Goal: Information Seeking & Learning: Check status

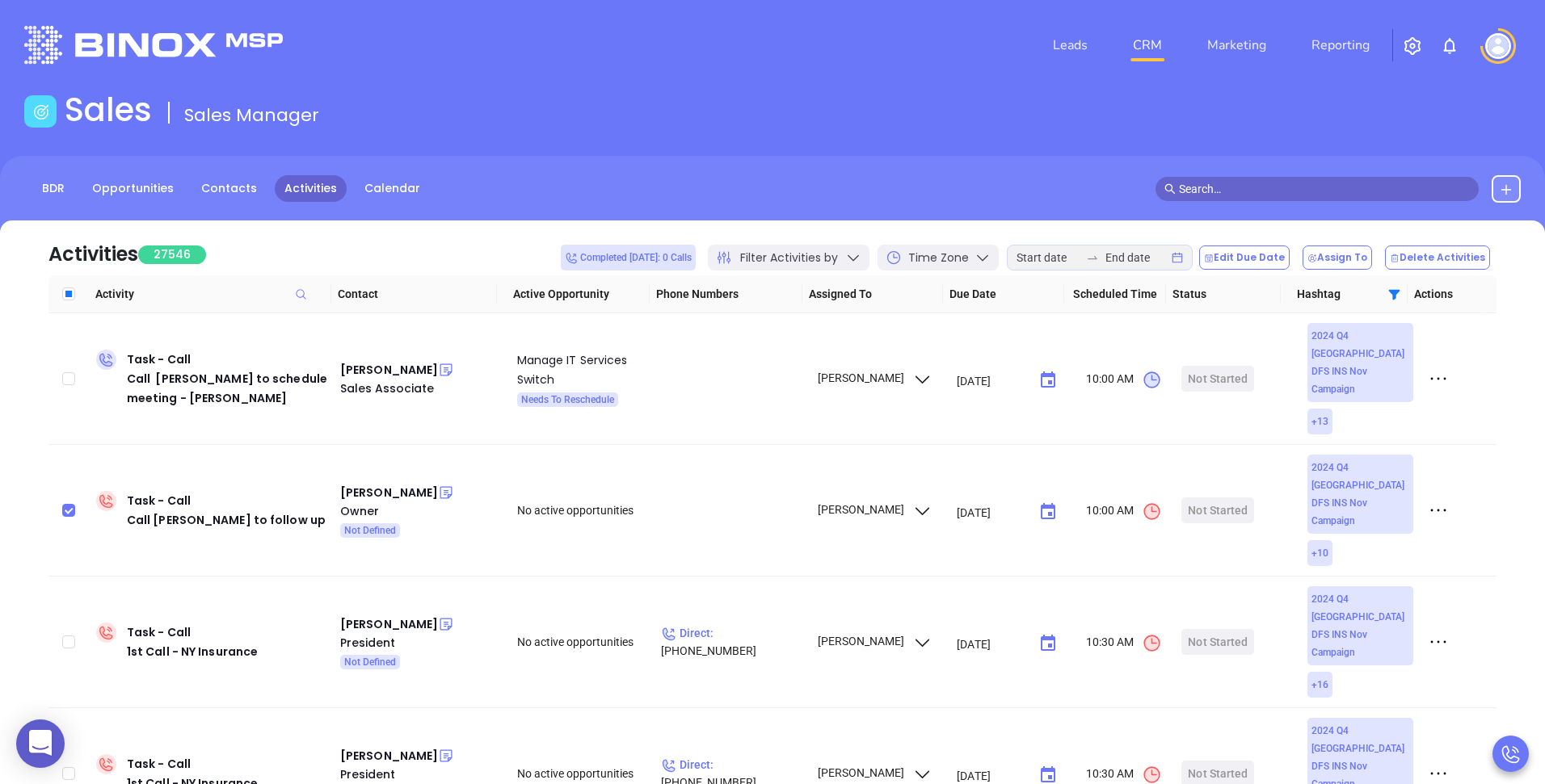
click at [848, 81] on header "Leads CRM Marketing Reporting Financial Leads Leads" at bounding box center [772, 45] width 1497 height 90
click at [1121, 130] on div "Sales Sales Manager" at bounding box center [772, 112] width 1516 height 45
click at [1343, 52] on link "Reporting" at bounding box center [1341, 45] width 71 height 32
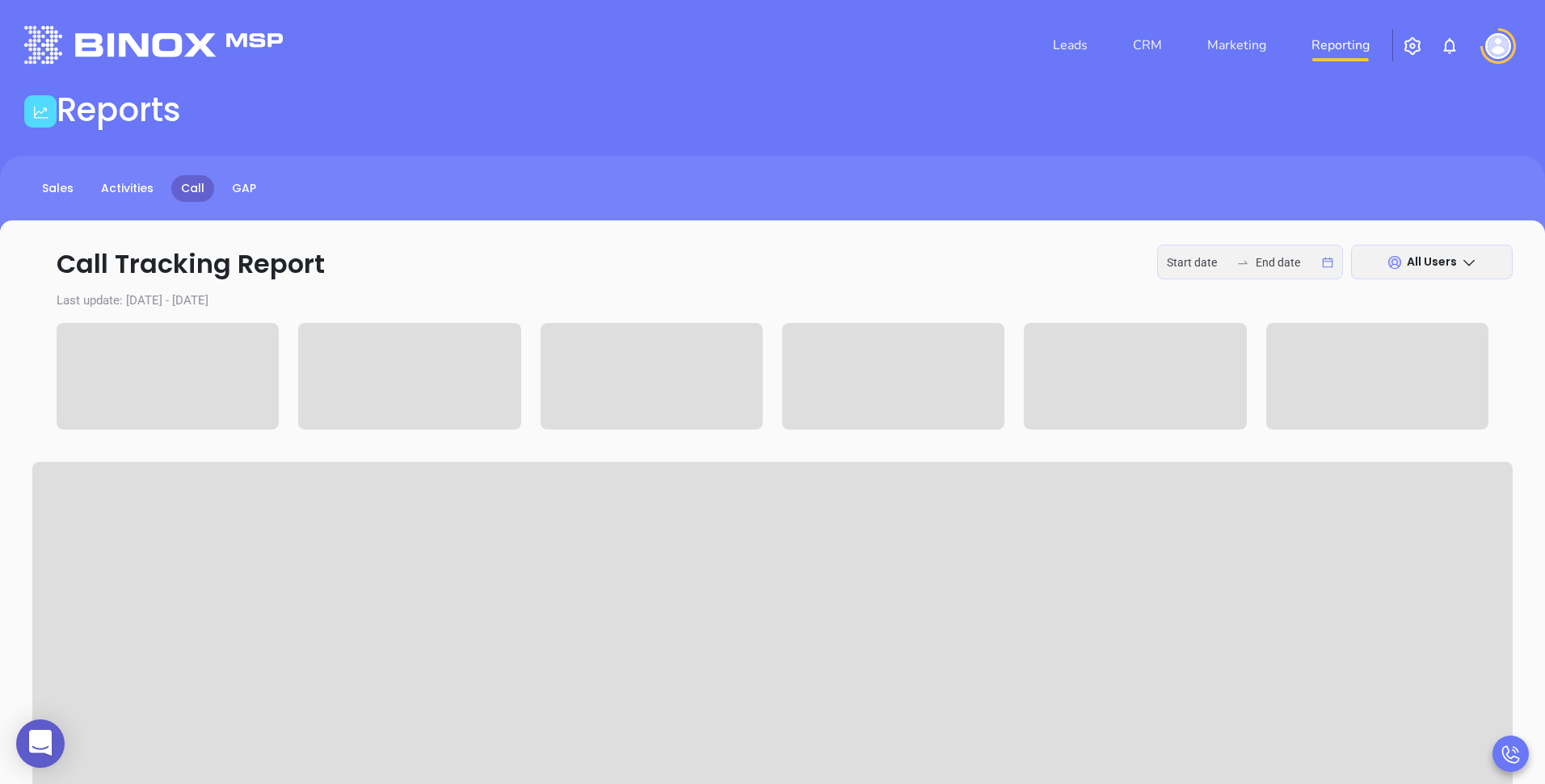
type input "[DATE]"
click at [509, 179] on div "Sales Activities Call GAP" at bounding box center [772, 188] width 1545 height 26
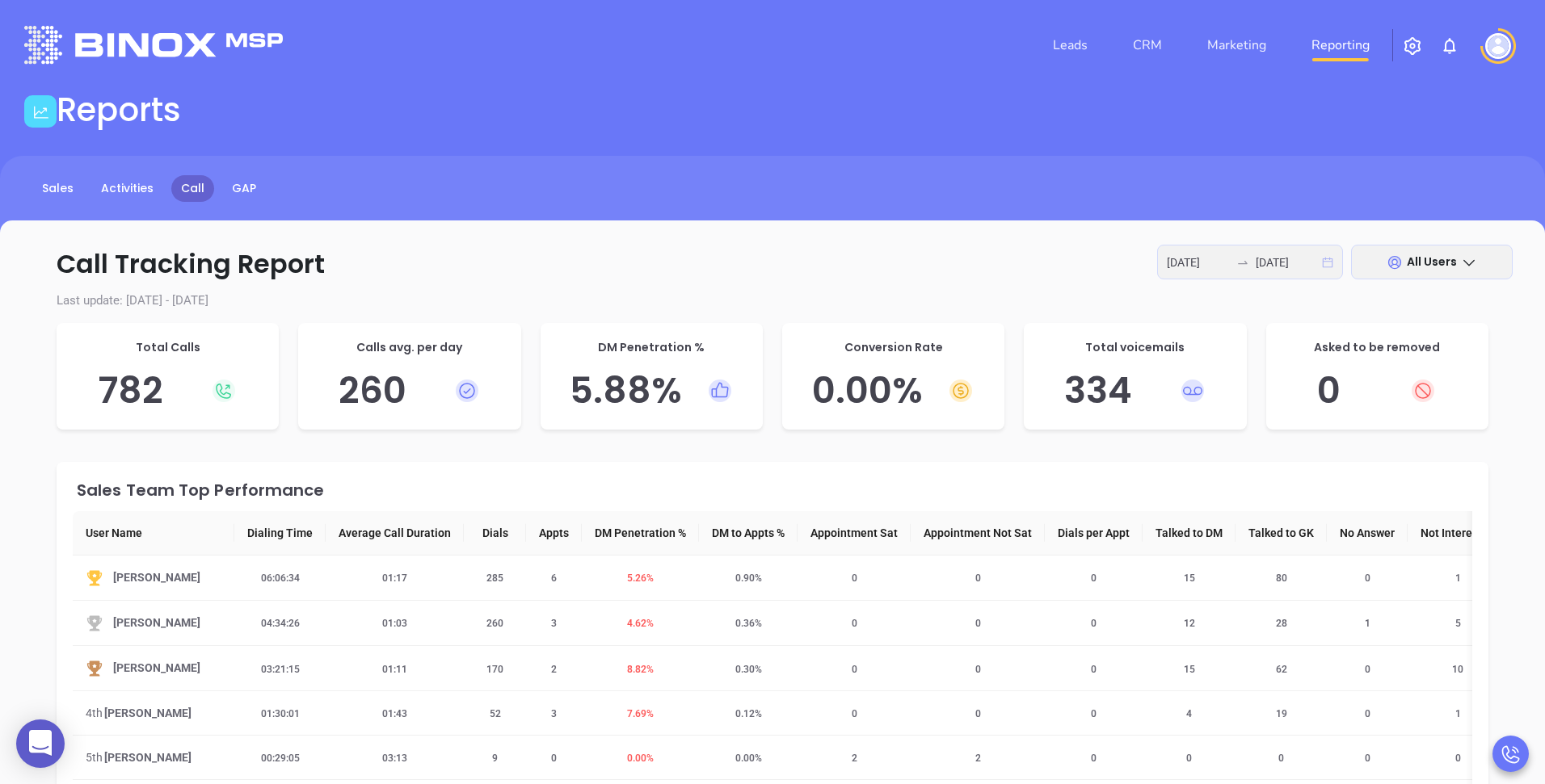
click at [1323, 266] on icon "calendar" at bounding box center [1328, 262] width 10 height 10
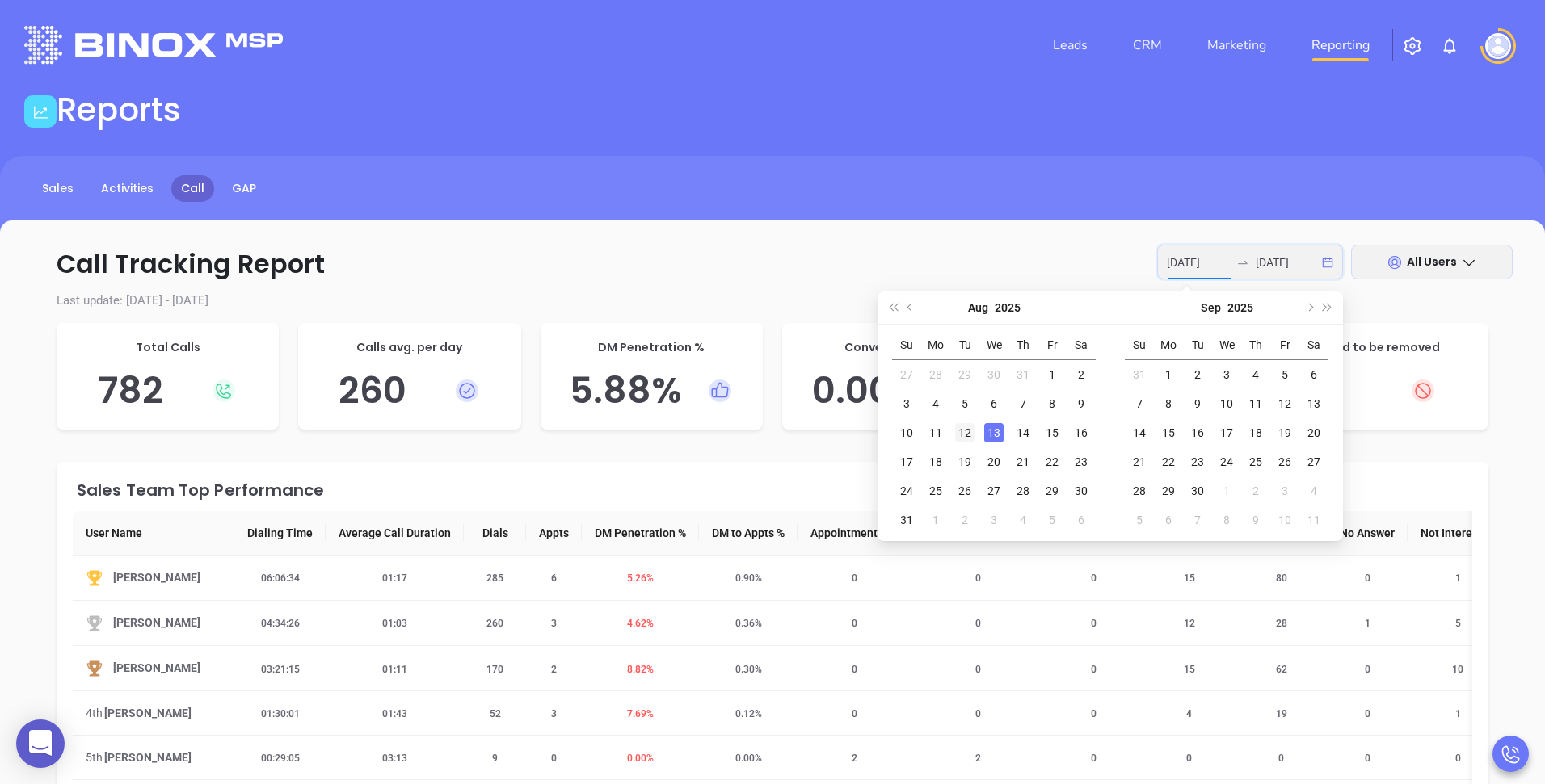
type input "[DATE]"
click at [967, 432] on div "12" at bounding box center [965, 433] width 20 height 20
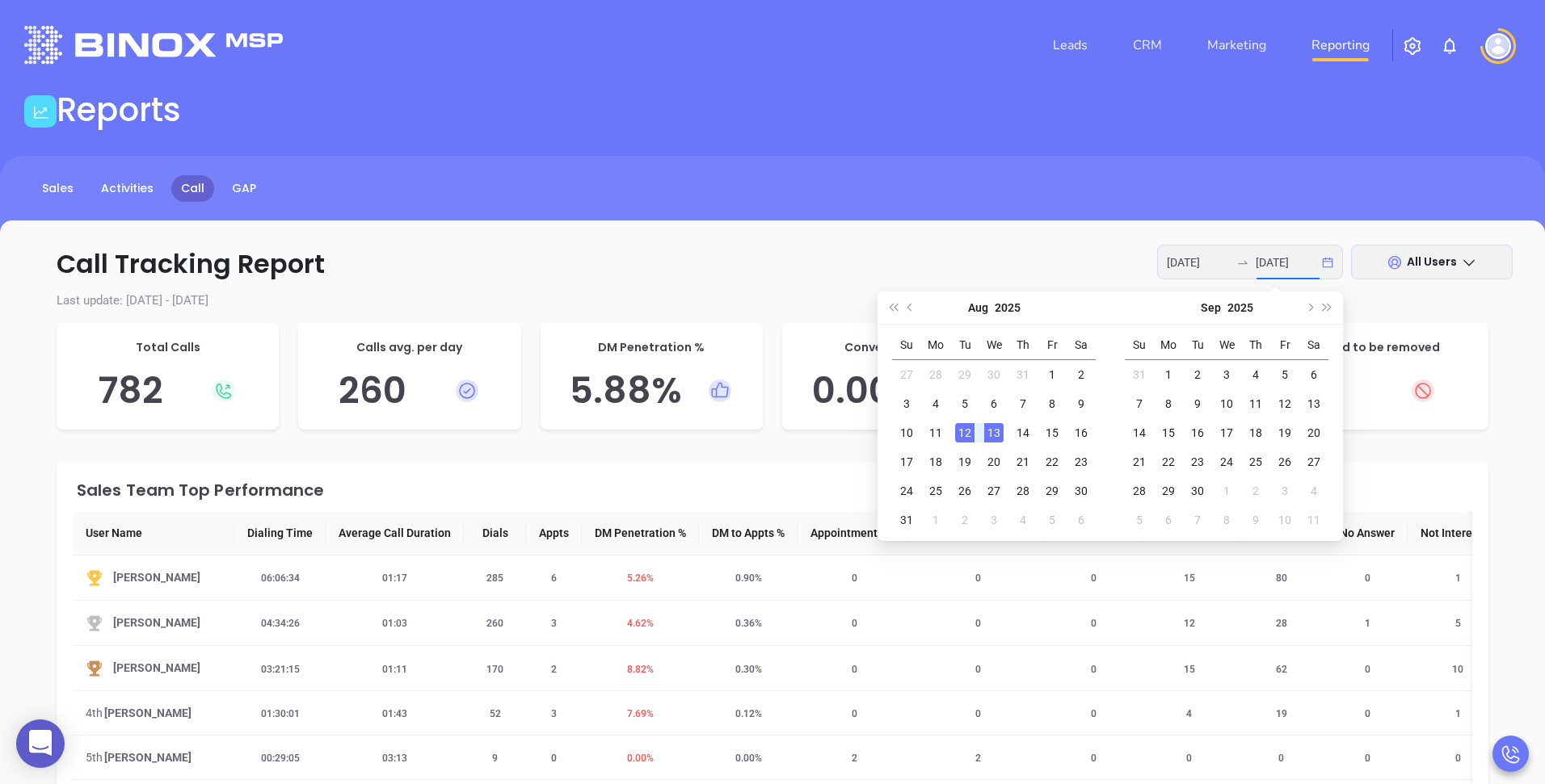
type input "[DATE]"
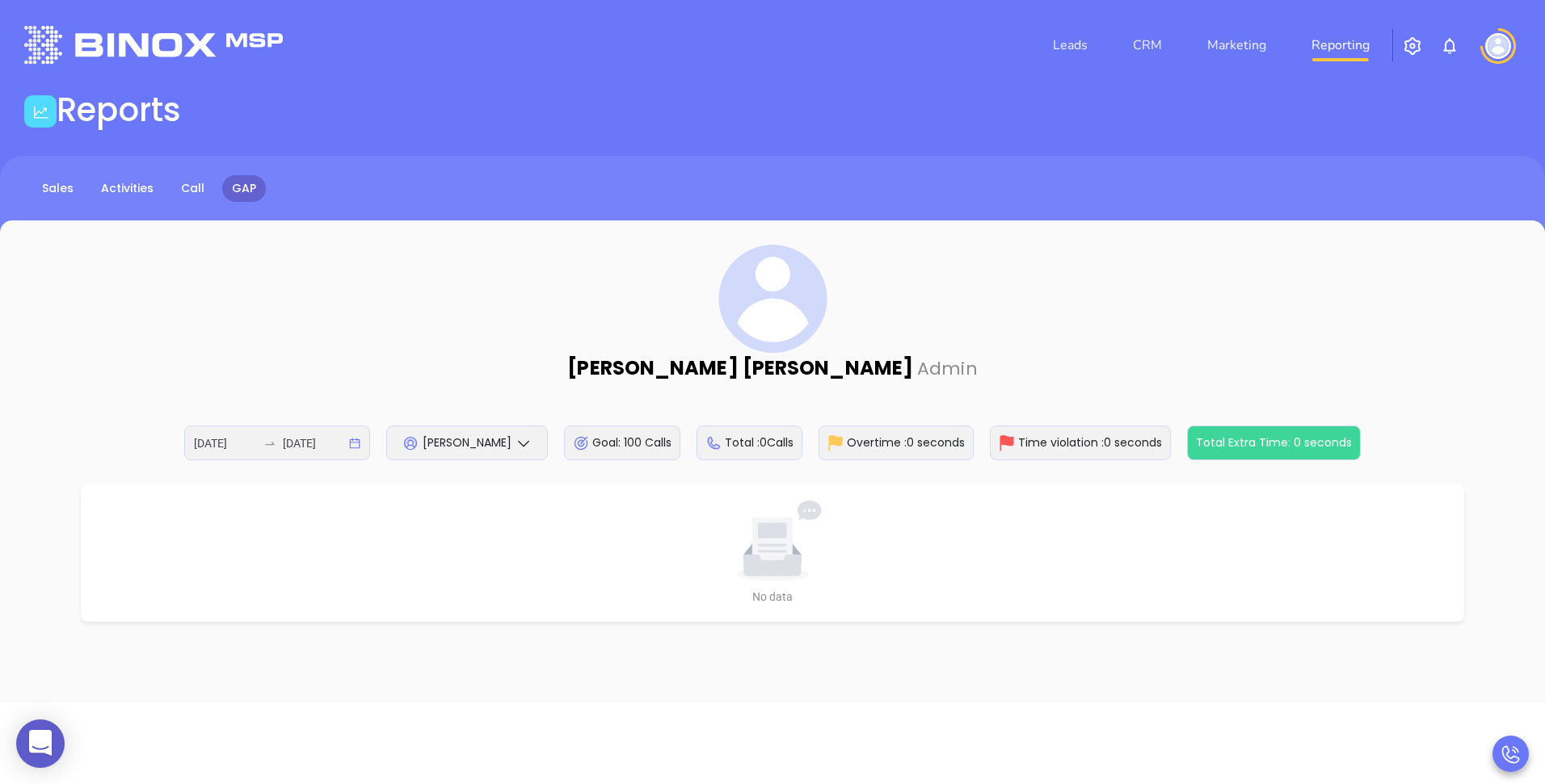
click at [455, 443] on span "[PERSON_NAME]" at bounding box center [467, 442] width 88 height 16
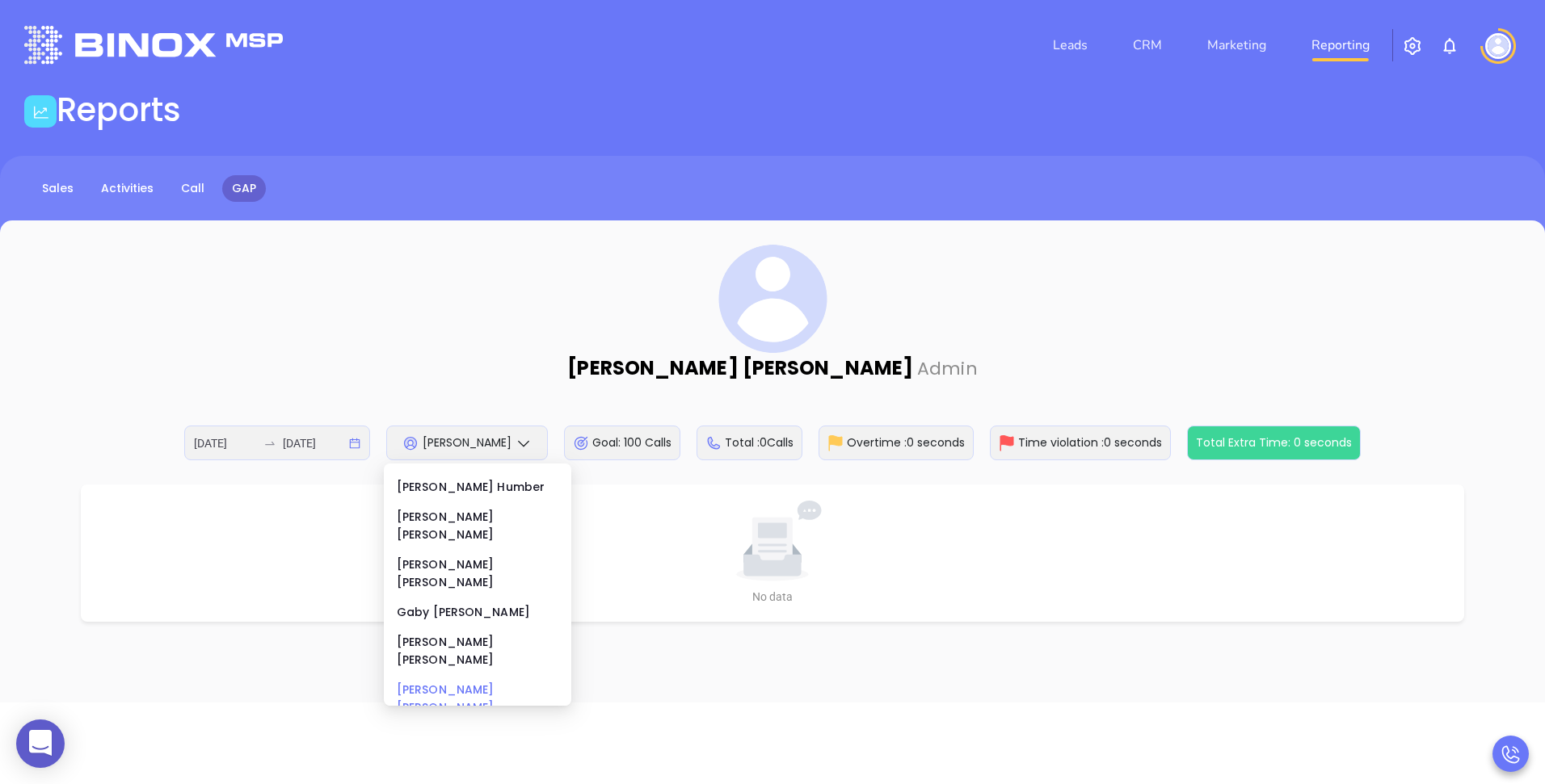
scroll to position [139, 0]
click at [444, 730] on div "[PERSON_NAME]" at bounding box center [477, 738] width 162 height 18
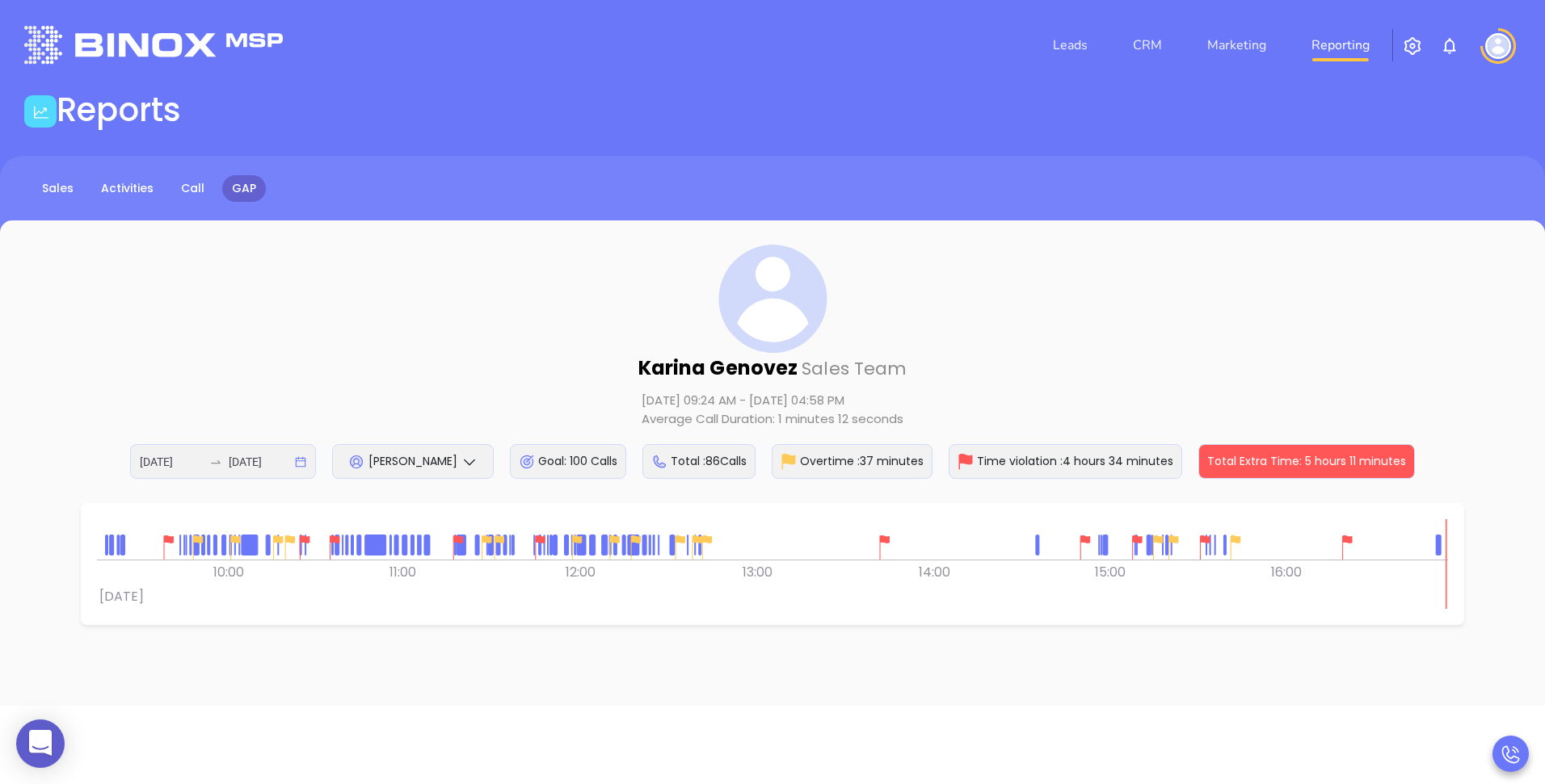
click at [294, 462] on div "[DATE] [DATE]" at bounding box center [223, 461] width 185 height 35
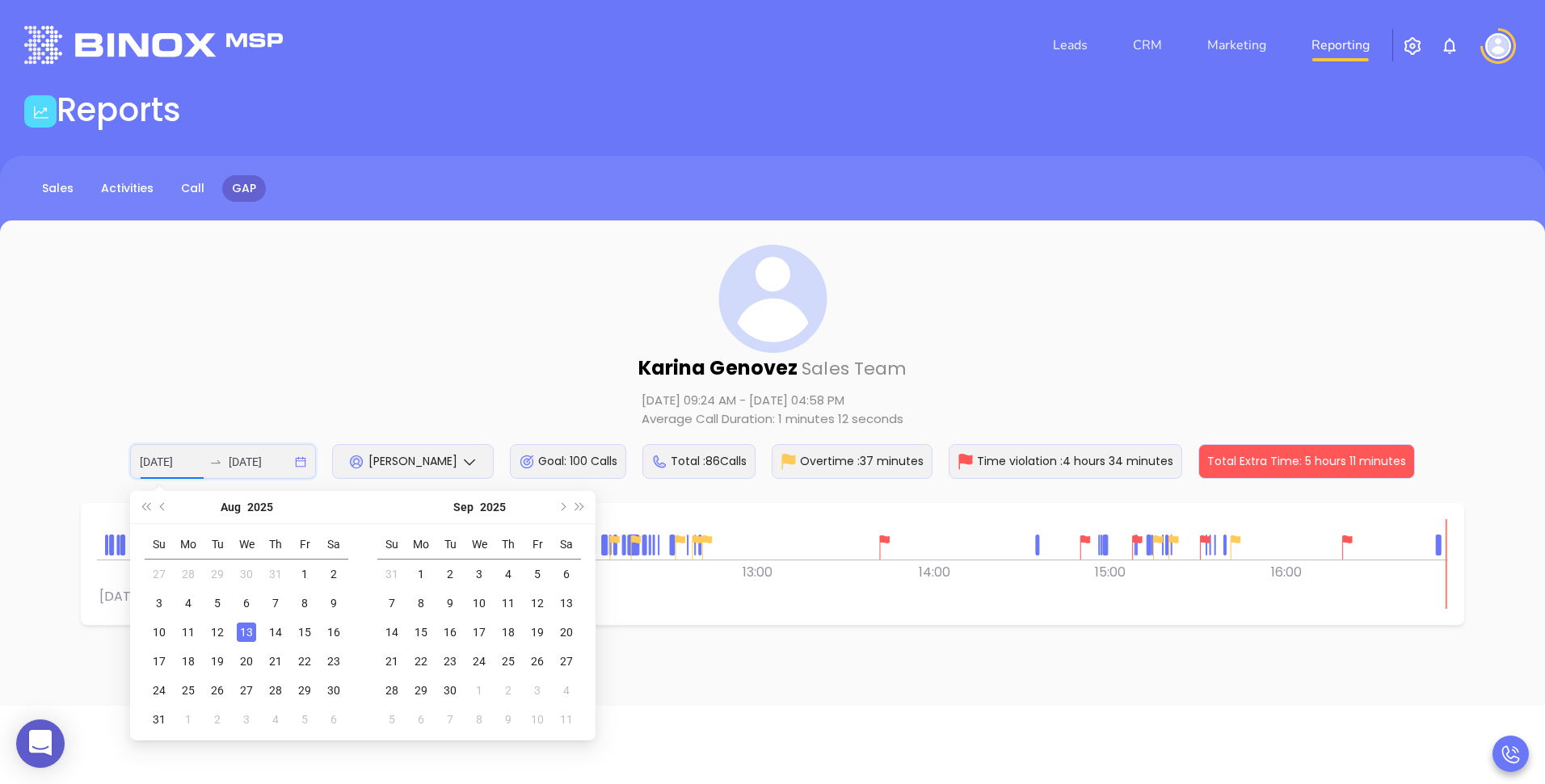
scroll to position [0, 1]
type input "[DATE]"
click at [208, 633] on div "12" at bounding box center [217, 632] width 20 height 20
type input "[DATE]"
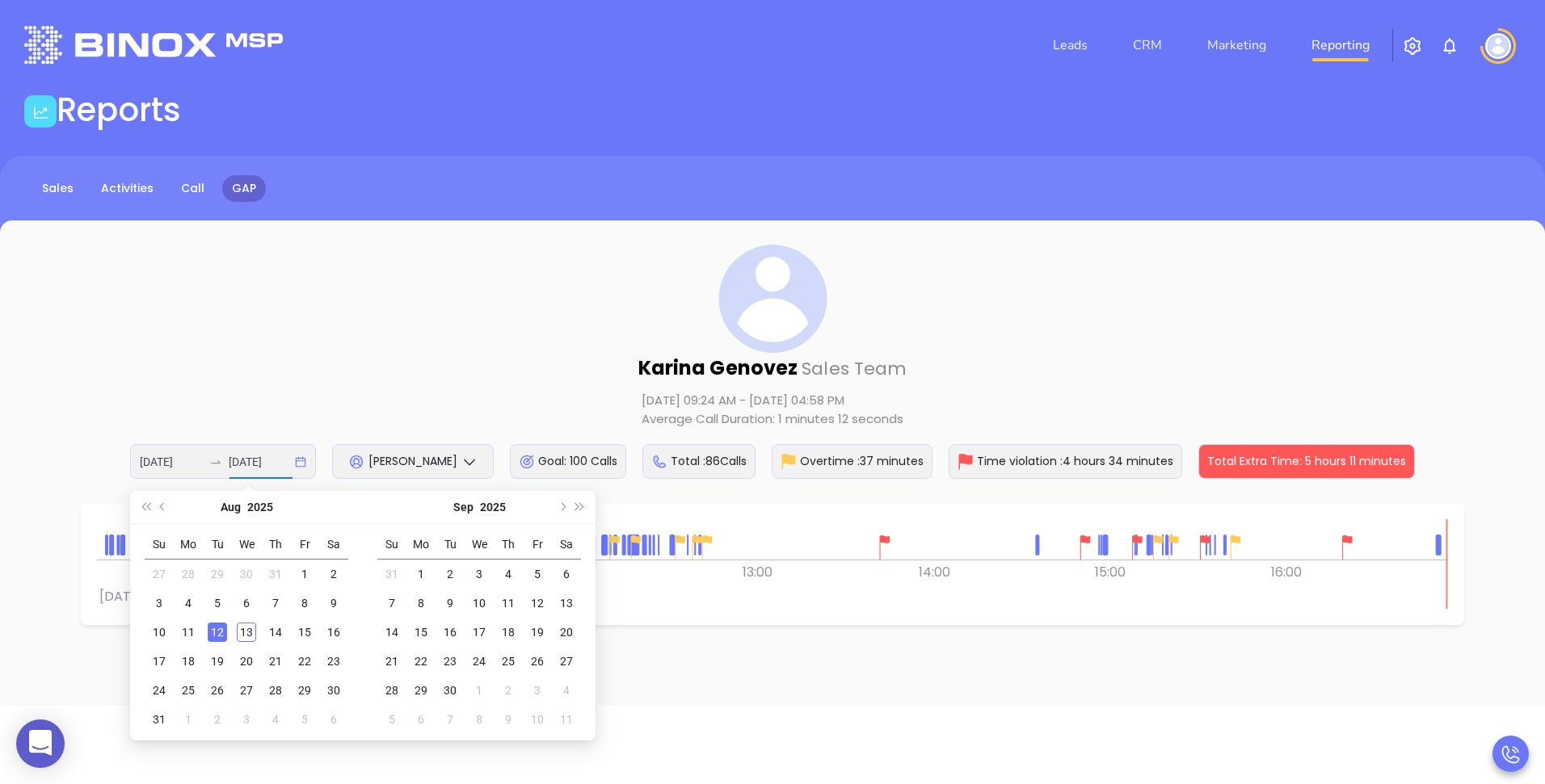
click at [217, 637] on div "12" at bounding box center [217, 632] width 20 height 20
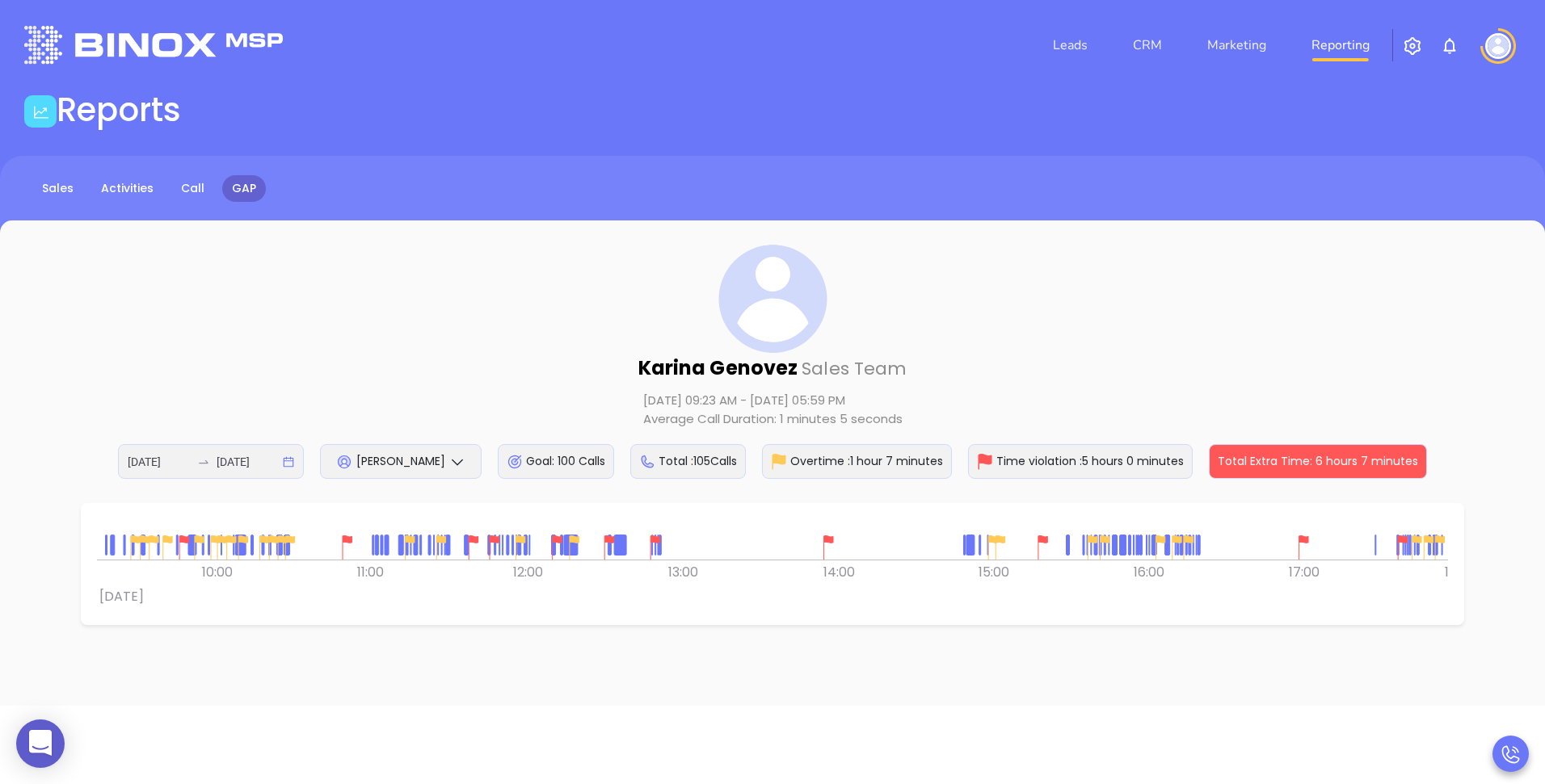
click at [284, 344] on div "Karina Genovez Sales Team Aug 12, 2025 09:23 AM - Aug 12, 2025 05:59 PM Average…" at bounding box center [772, 361] width 1480 height 234
click at [501, 551] on img at bounding box center [494, 548] width 24 height 24
click at [505, 551] on img at bounding box center [494, 548] width 24 height 24
click at [498, 552] on img at bounding box center [494, 548] width 24 height 24
click at [220, 551] on img at bounding box center [231, 548] width 24 height 24
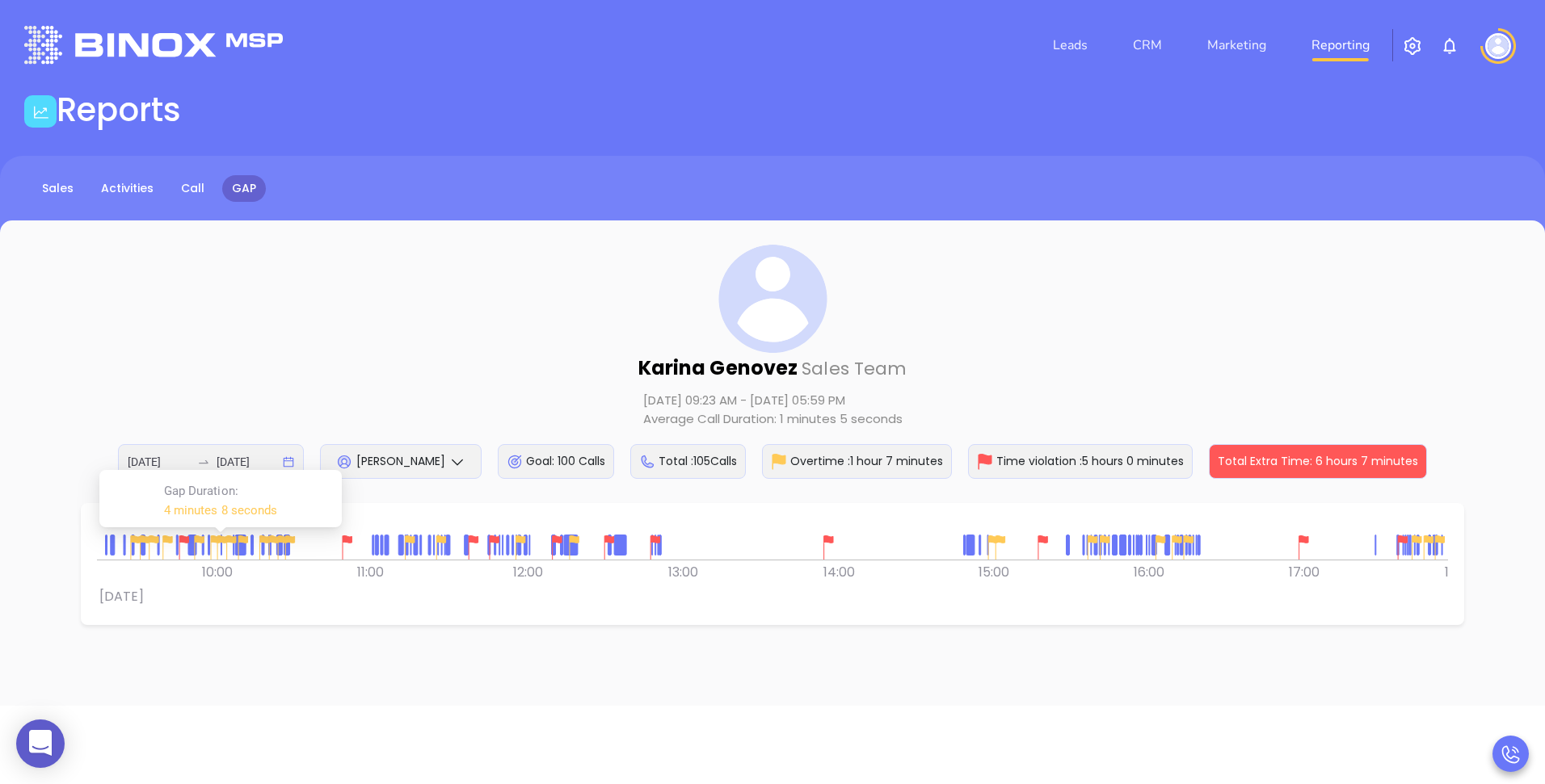
click at [203, 549] on img at bounding box center [215, 548] width 24 height 24
click at [496, 384] on div "Karina Genovez Sales Team Aug 12, 2025 09:23 AM - Aug 12, 2025 05:59 PM Average…" at bounding box center [772, 361] width 1480 height 234
click at [462, 457] on icon at bounding box center [457, 462] width 16 height 16
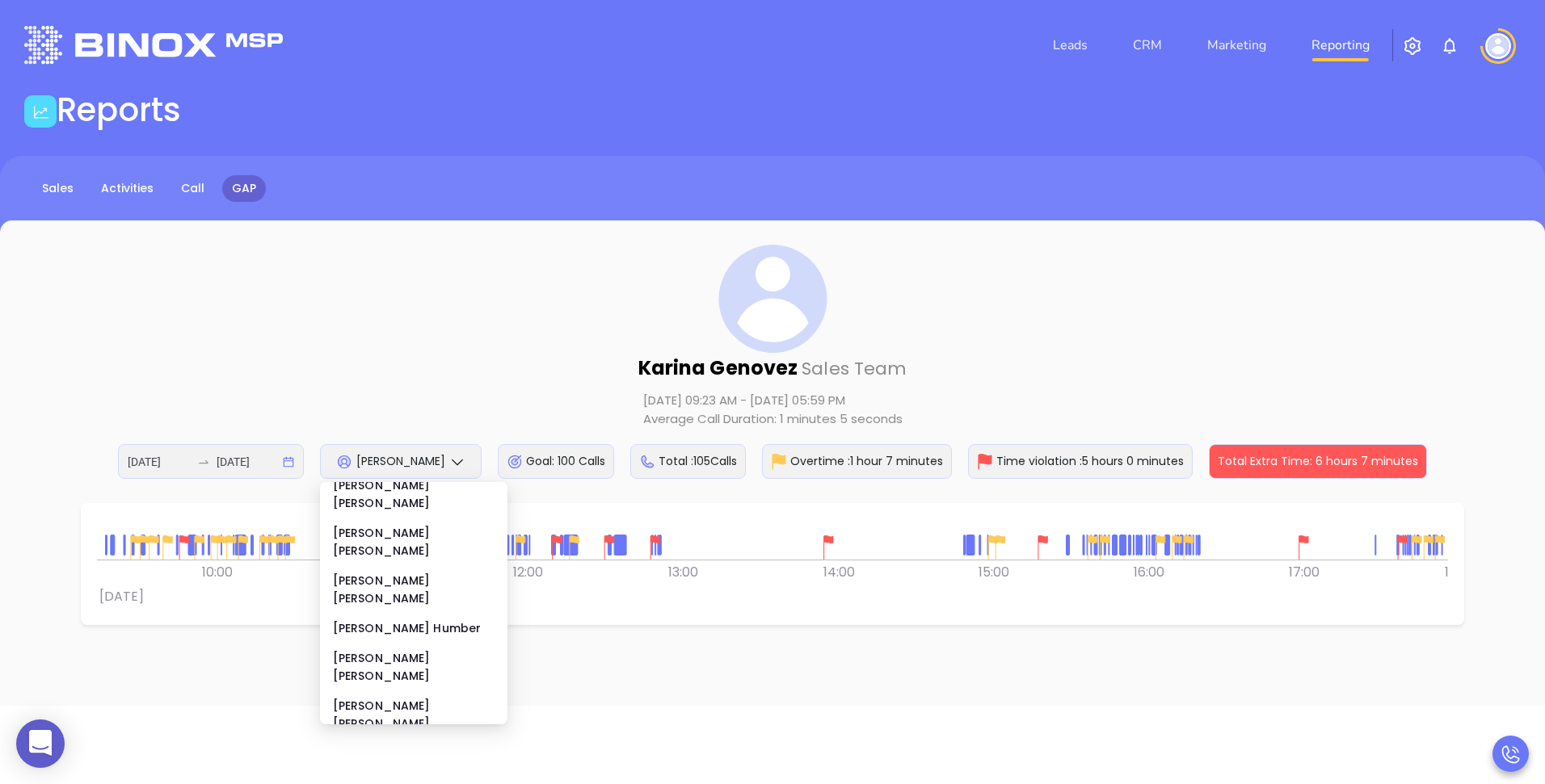
scroll to position [11, 0]
click at [421, 522] on li "Anabell Dominguez" at bounding box center [413, 548] width 181 height 52
click at [417, 530] on div "Anabell Dominguez" at bounding box center [413, 548] width 162 height 36
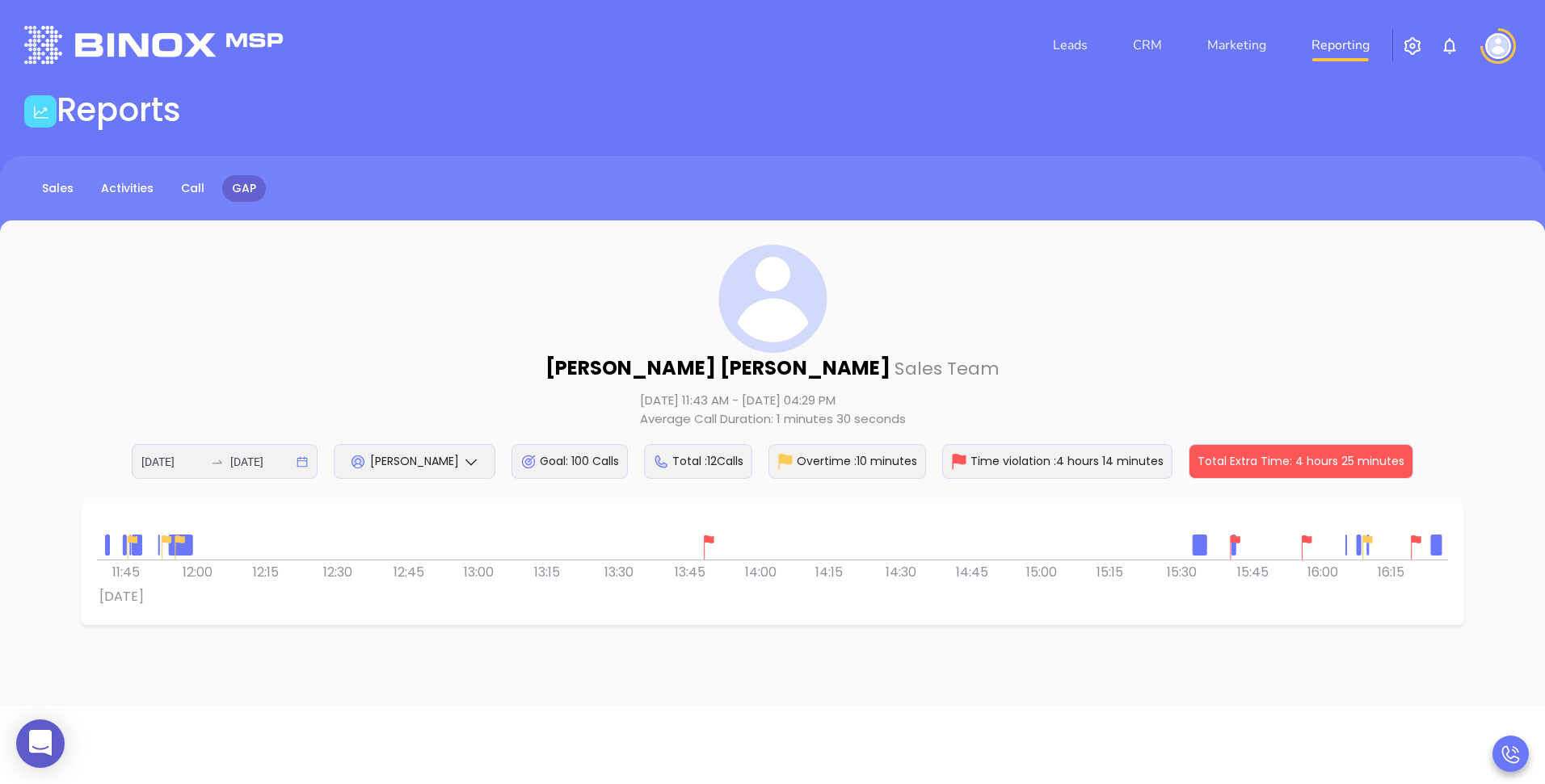
click at [387, 463] on span "[PERSON_NAME]" at bounding box center [414, 461] width 88 height 16
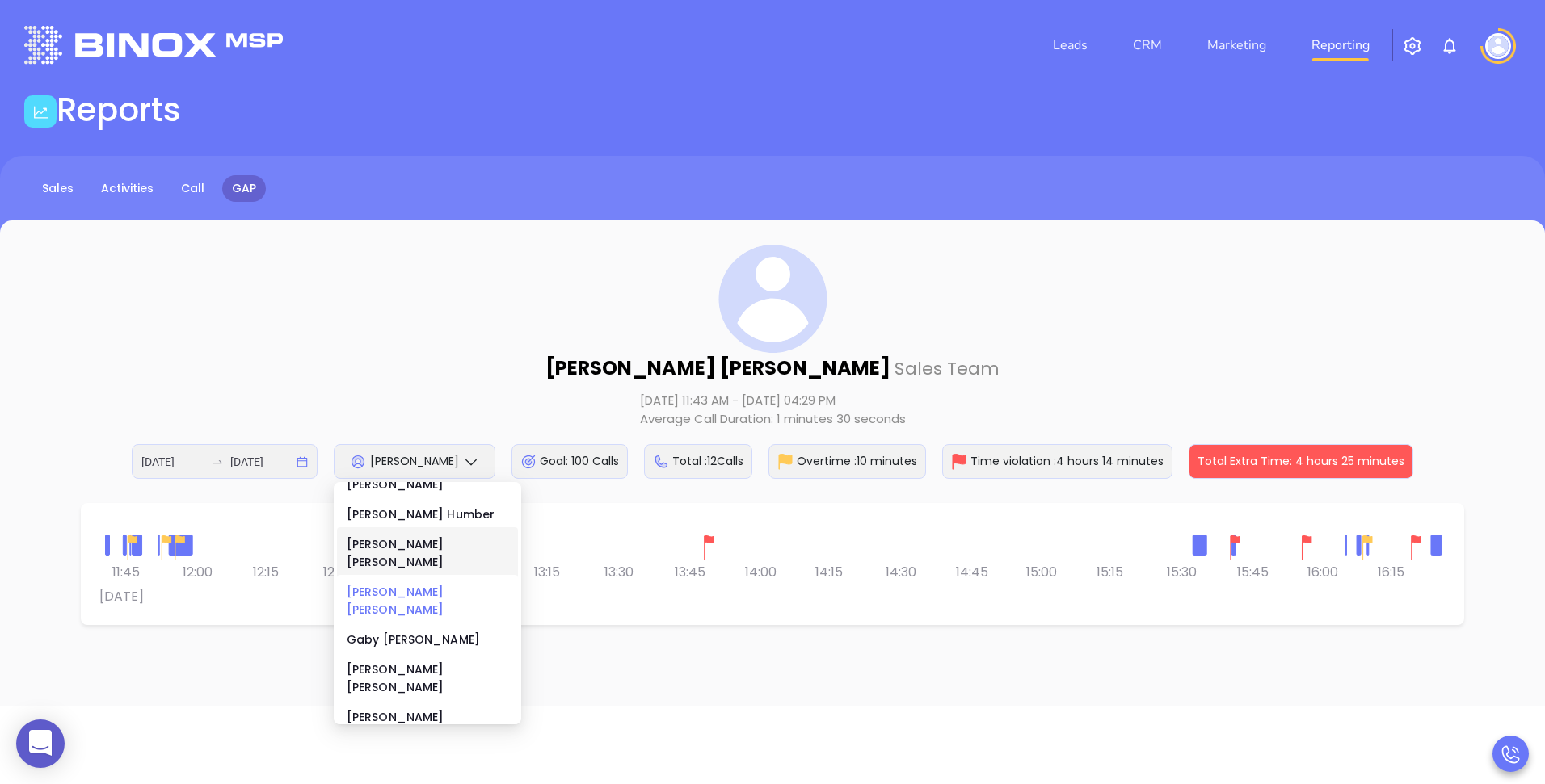
scroll to position [145, 0]
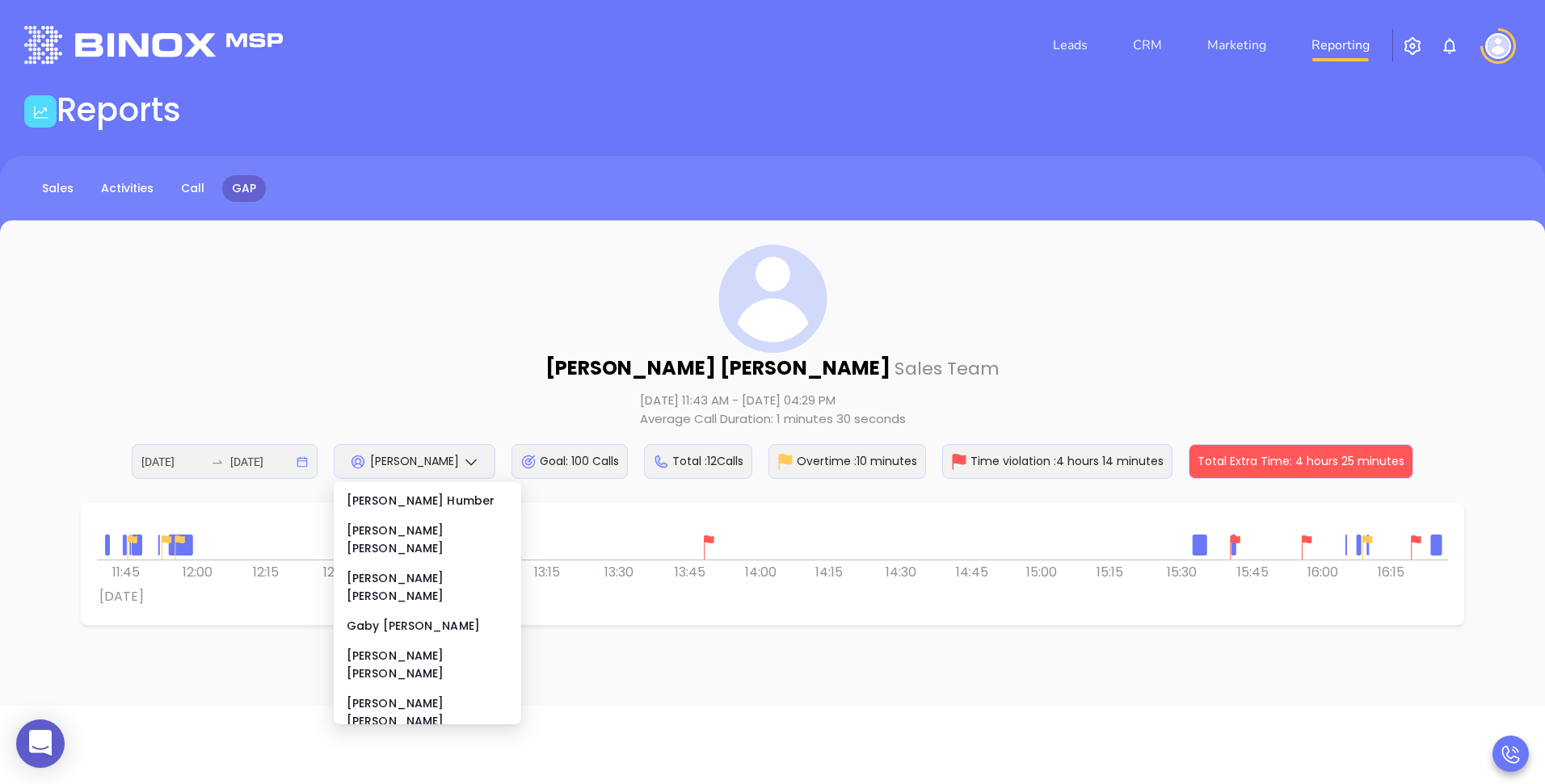
click at [390, 742] on div "Karina Genovez" at bounding box center [428, 751] width 162 height 18
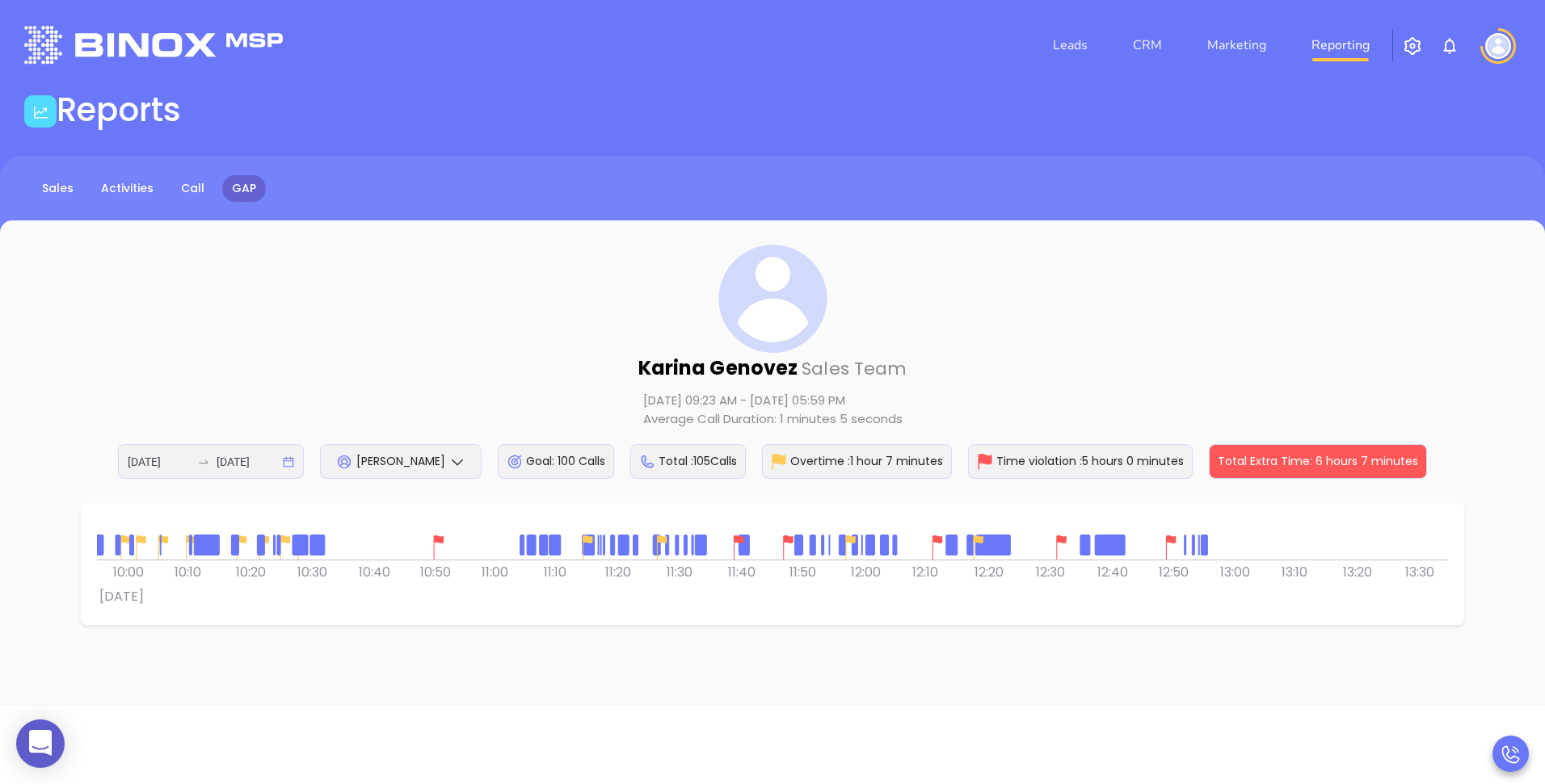
click at [562, 582] on div "0 0 09:50 10:00 10:10 10:20 10:30 10:40 10:50 Tue 12 August 11:00 11:10 11:20 1…" at bounding box center [772, 564] width 1351 height 89
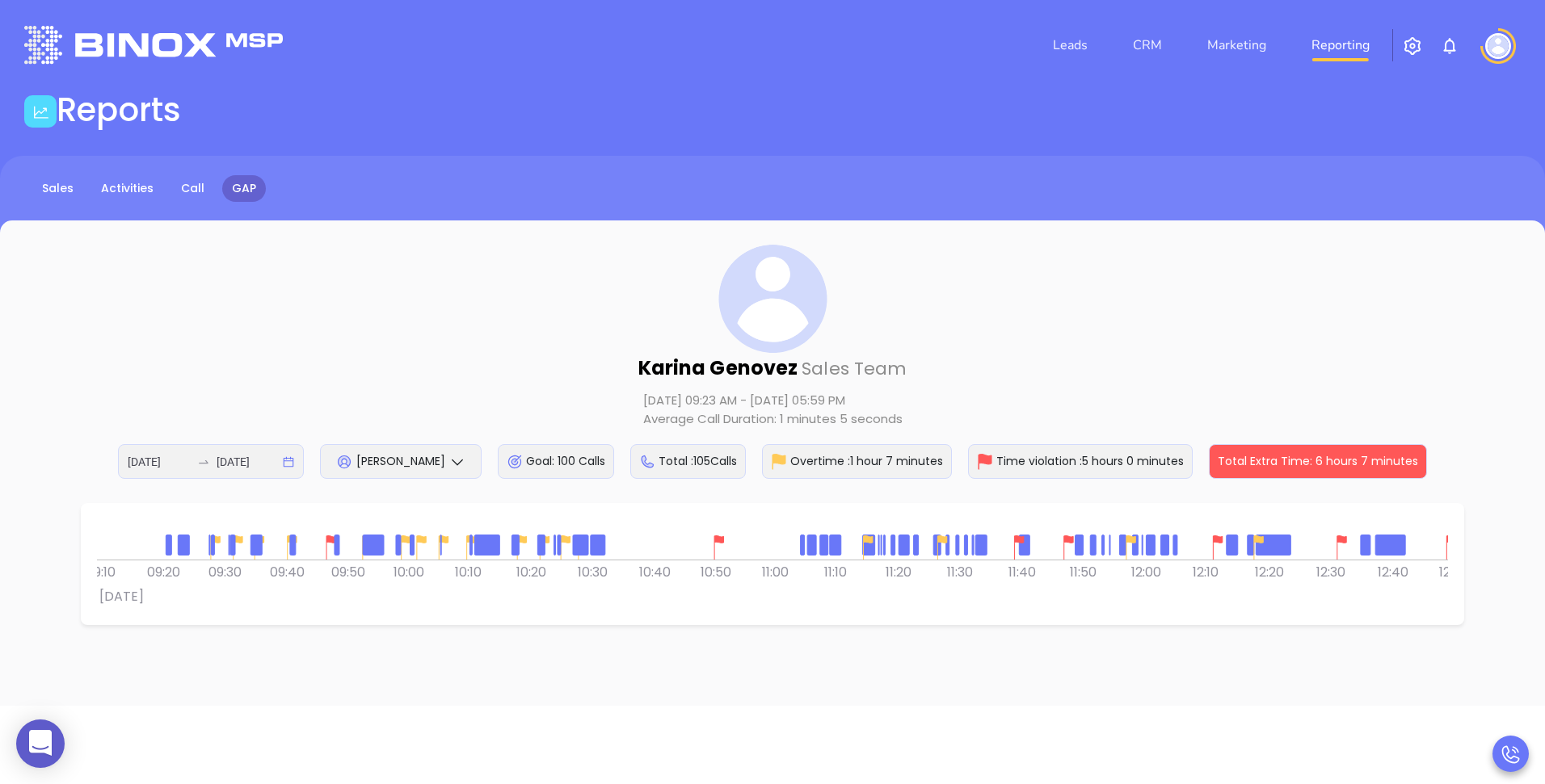
click at [666, 561] on div "0 0 09:10 09:20 09:30 09:40 09:50 10:00 10:10 Tue 12 August 10:20 10:30 10:40 1…" at bounding box center [772, 564] width 1351 height 89
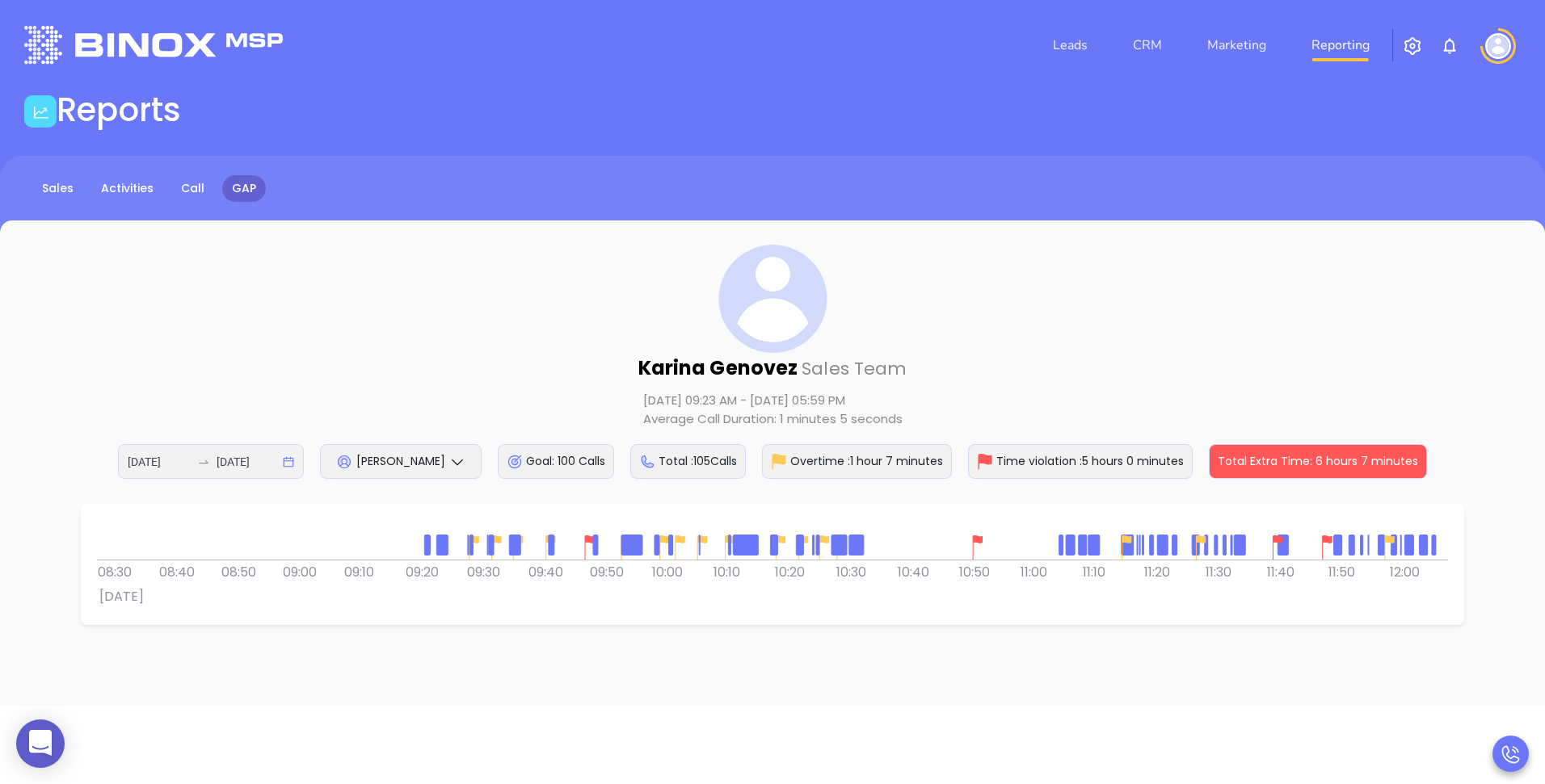
click at [514, 548] on div at bounding box center [513, 544] width 8 height 8
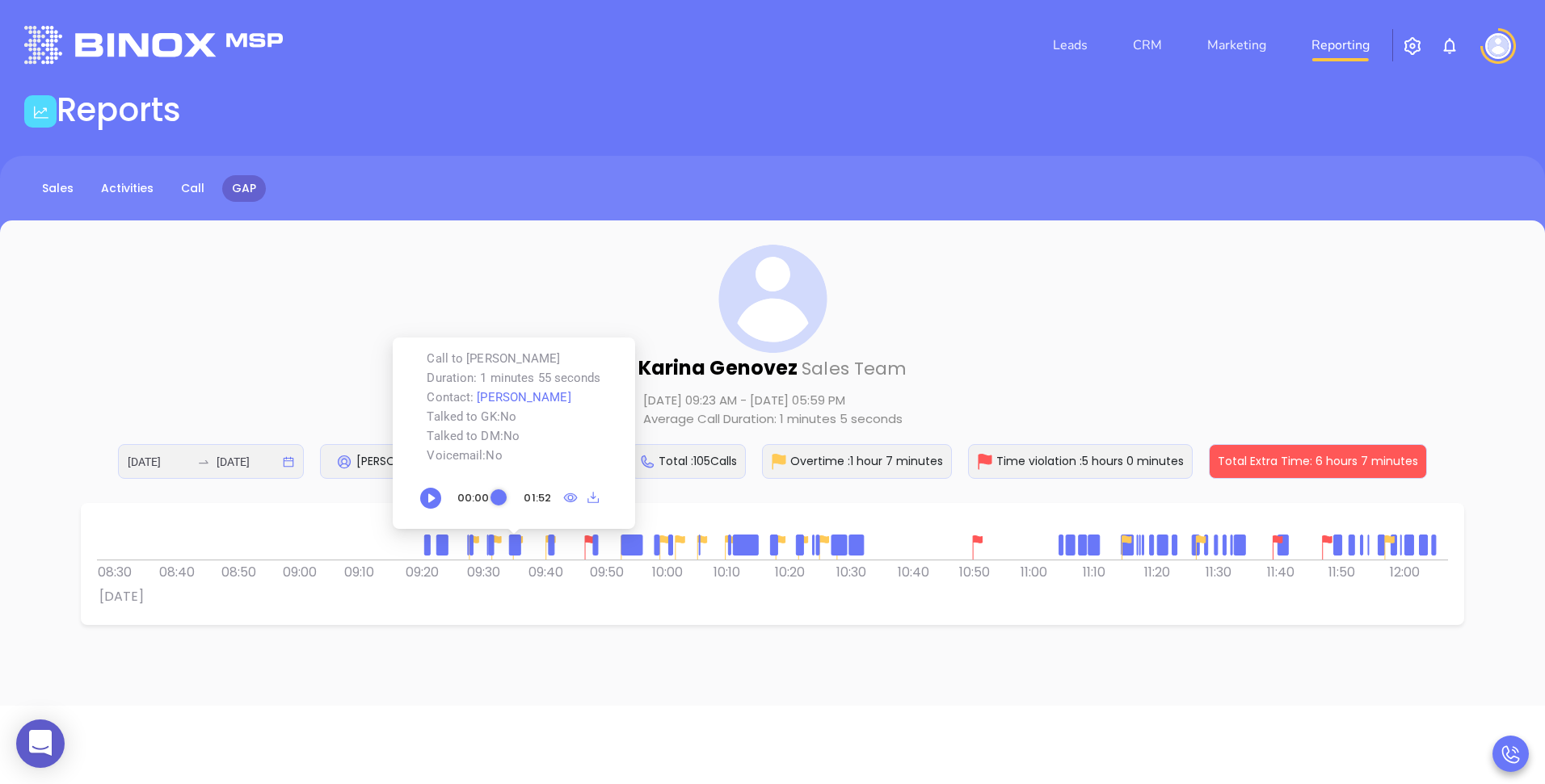
click at [701, 460] on div "Total : 105 Calls" at bounding box center [688, 461] width 116 height 35
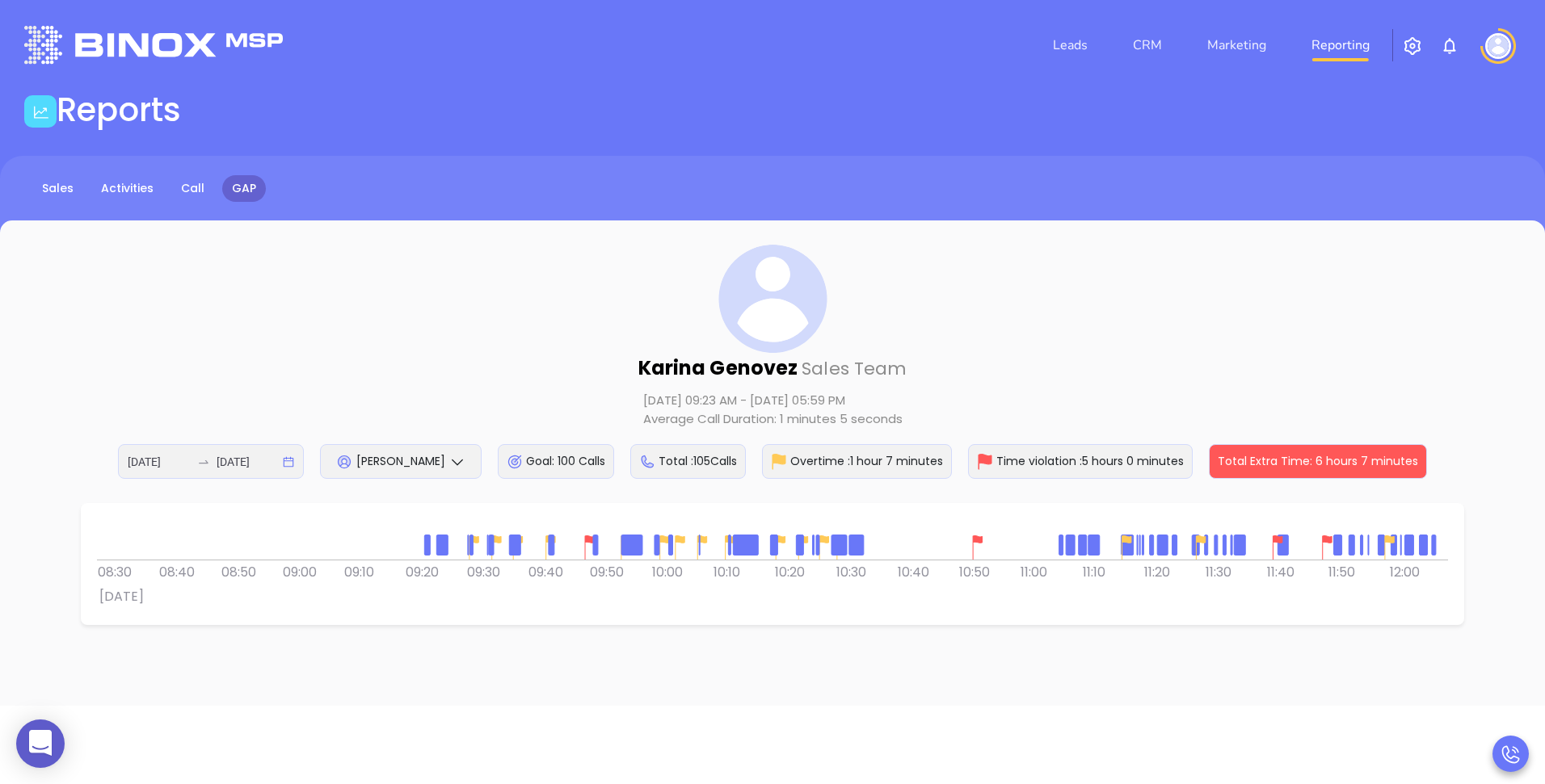
drag, startPoint x: 643, startPoint y: 461, endPoint x: 753, endPoint y: 460, distance: 110.0
click at [753, 460] on div "2025-08-12 2025-08-12 Karina Genovez Goal: 100 Calls Total : 105 Calls Overtime…" at bounding box center [772, 461] width 1309 height 35
click at [744, 477] on div "Total : 105 Calls" at bounding box center [688, 461] width 116 height 35
click at [843, 518] on div "0 0 08:30 08:40 08:50 09:00 09:10 09:20 09:30 Tue 12 August 09:40 09:50 10:00 1…" at bounding box center [772, 564] width 1383 height 122
